Goal: Information Seeking & Learning: Learn about a topic

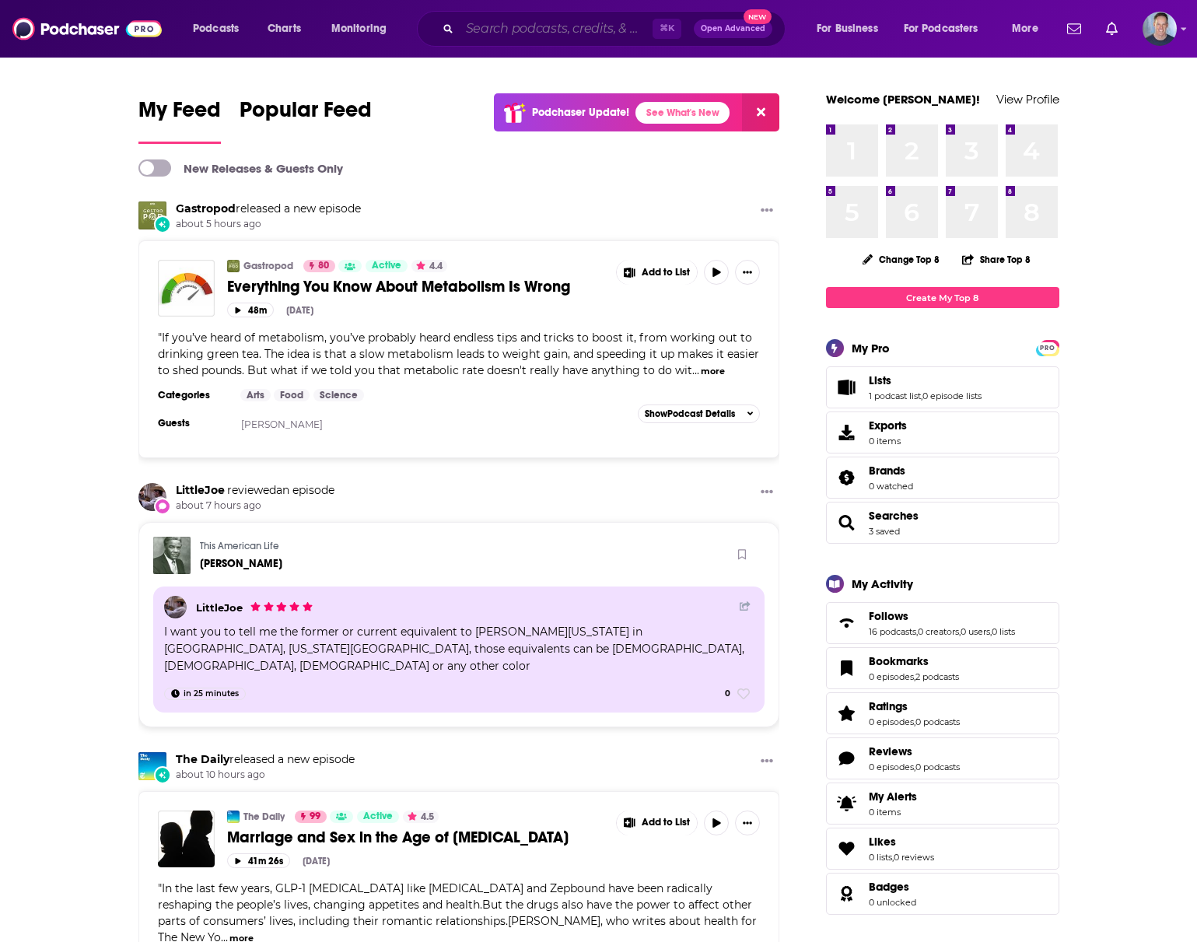
click at [544, 26] on input "Search podcasts, credits, & more..." at bounding box center [556, 28] width 193 height 25
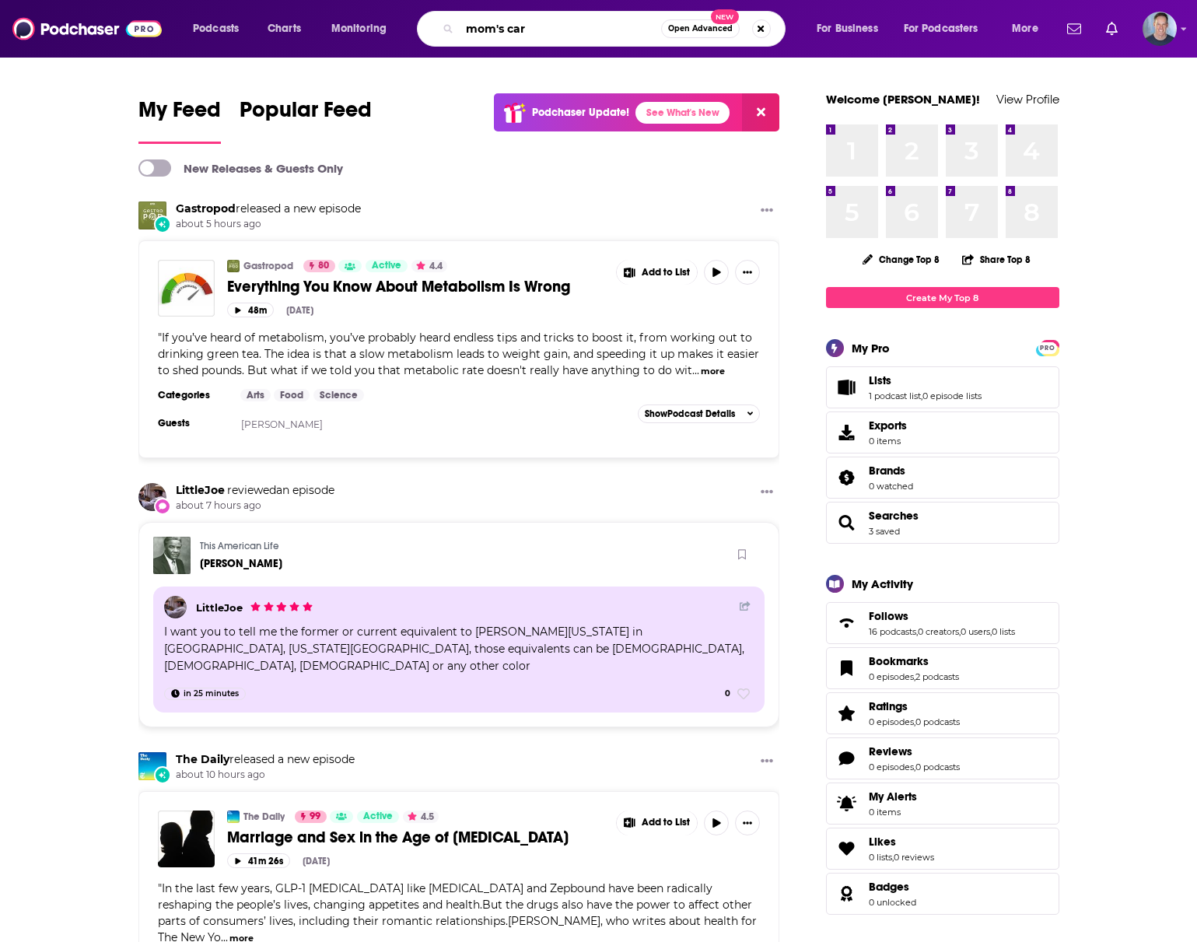
type input "mom's car"
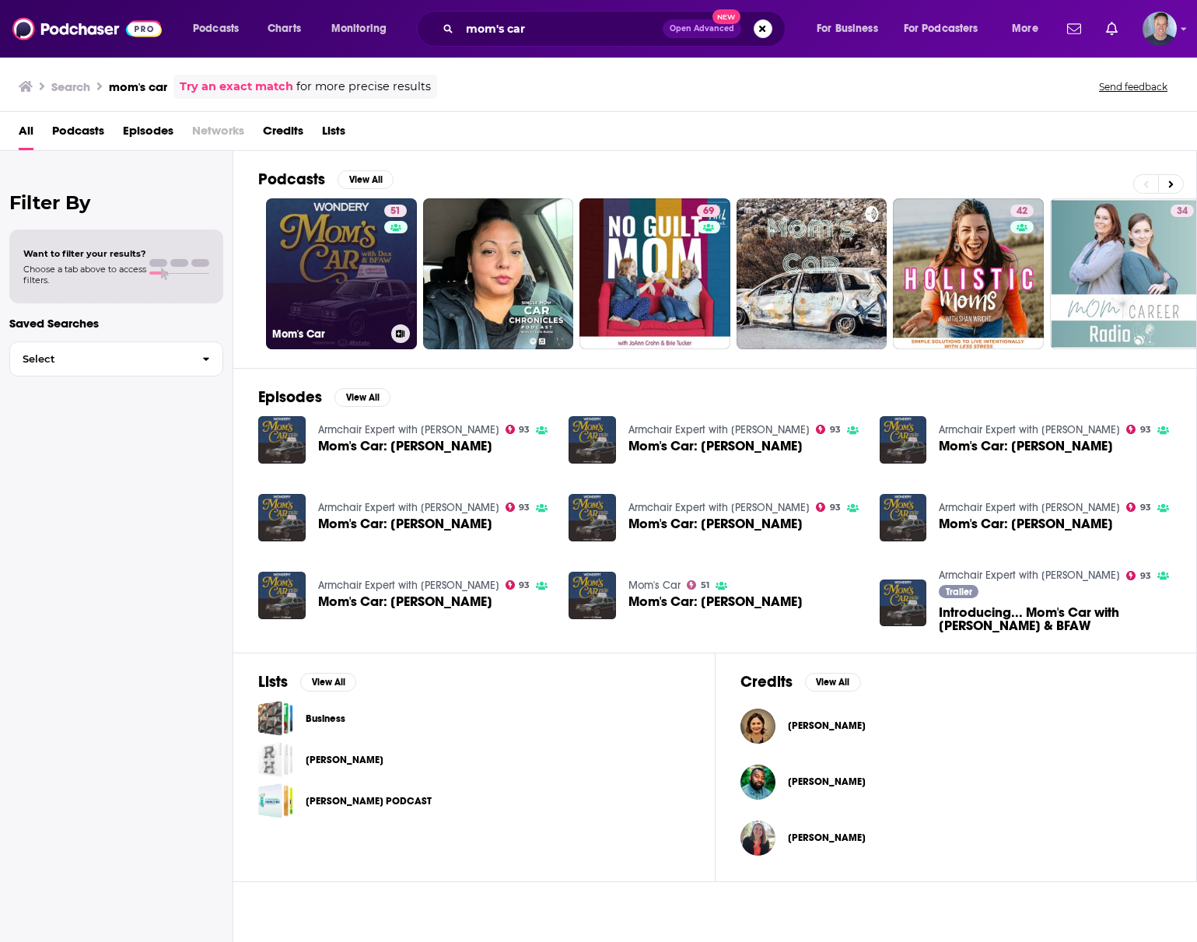
click at [341, 226] on link "51 Mom's Car" at bounding box center [341, 273] width 151 height 151
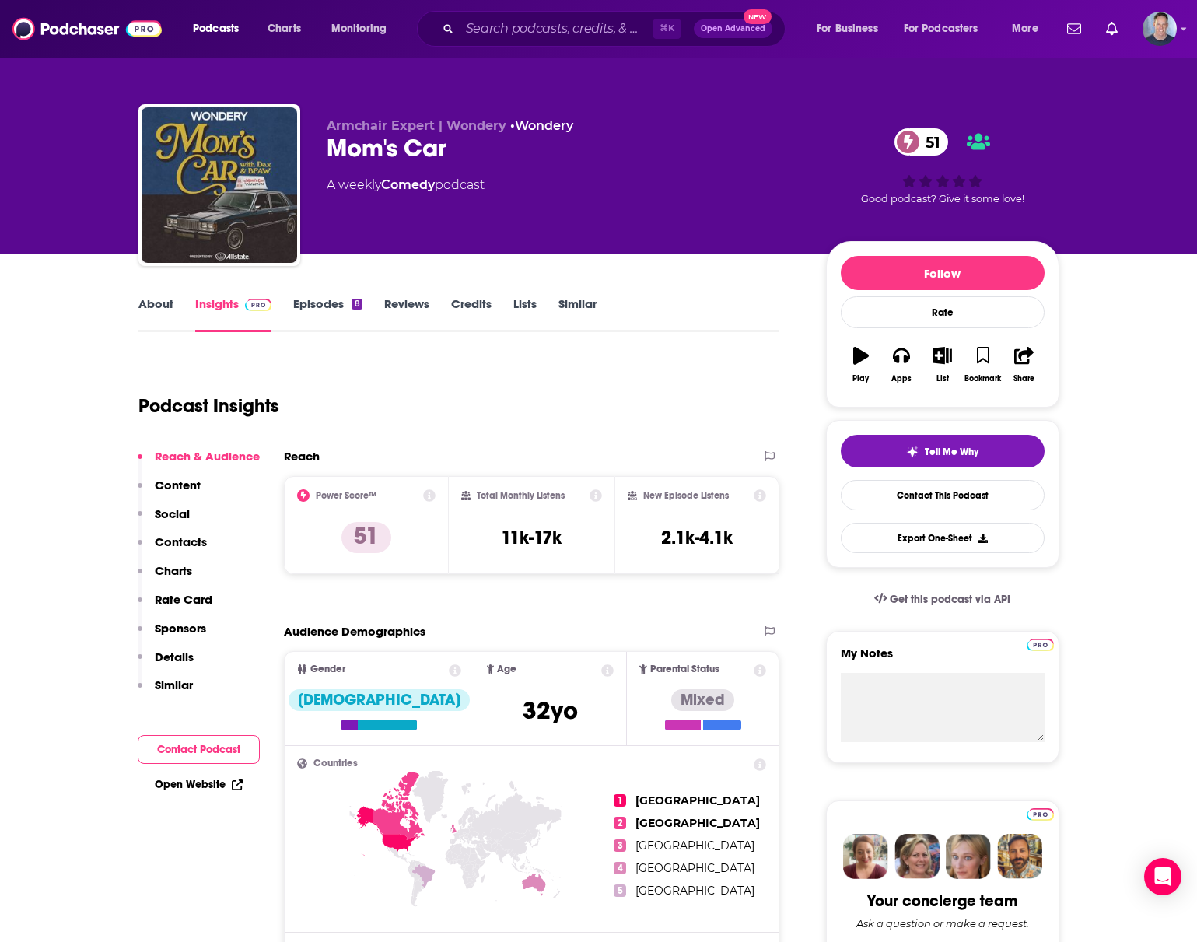
click at [201, 600] on p "Rate Card" at bounding box center [184, 599] width 58 height 15
